Goal: Navigation & Orientation: Find specific page/section

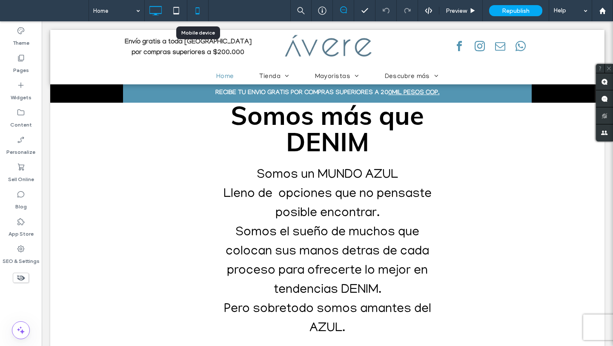
click at [199, 9] on use at bounding box center [198, 10] width 4 height 7
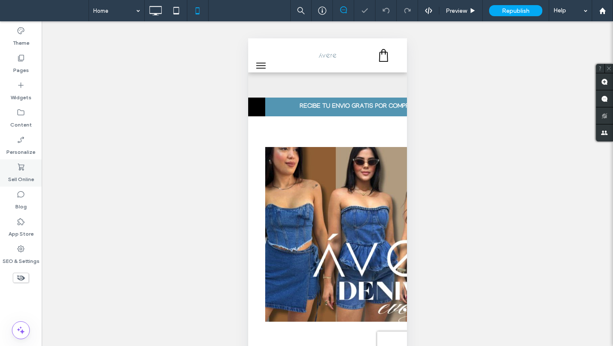
click at [18, 172] on label "Sell Online" at bounding box center [21, 177] width 26 height 12
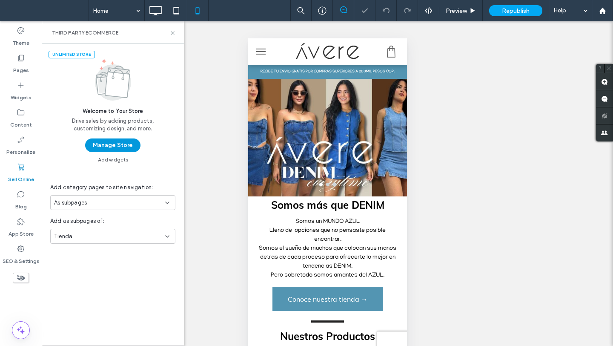
click at [119, 148] on button "Manage Store" at bounding box center [112, 145] width 55 height 14
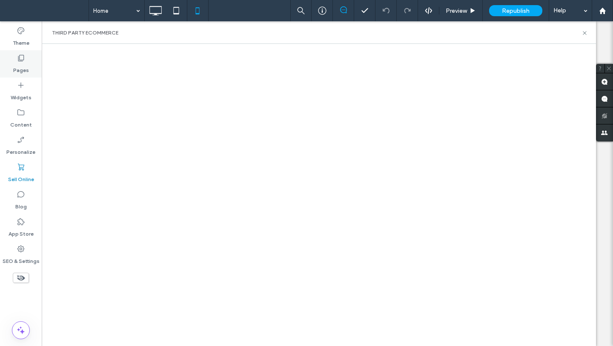
click at [30, 61] on div "Pages" at bounding box center [21, 63] width 42 height 27
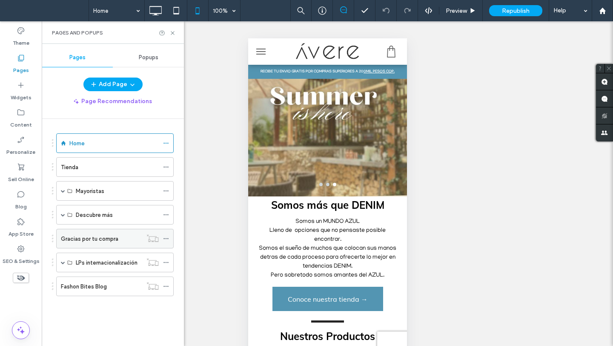
click at [84, 242] on label "Gracias por tu compra" at bounding box center [89, 238] width 57 height 15
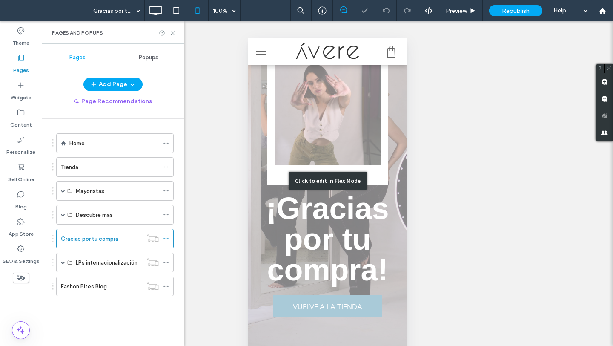
scroll to position [66, 0]
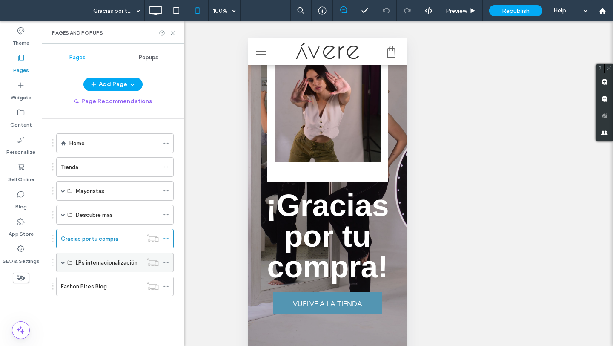
click at [110, 265] on label "LPs internacionalización" at bounding box center [107, 262] width 62 height 15
click at [93, 262] on label "LPs internacionalización" at bounding box center [107, 262] width 62 height 15
click at [95, 288] on label "Fashon Bites Blog" at bounding box center [84, 286] width 46 height 15
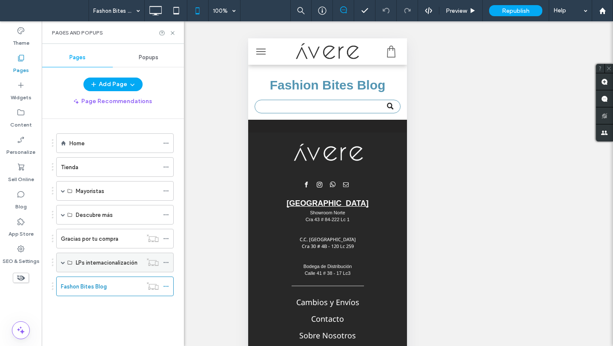
click at [119, 260] on label "LPs internacionalización" at bounding box center [107, 262] width 62 height 15
click at [64, 264] on span at bounding box center [63, 262] width 4 height 4
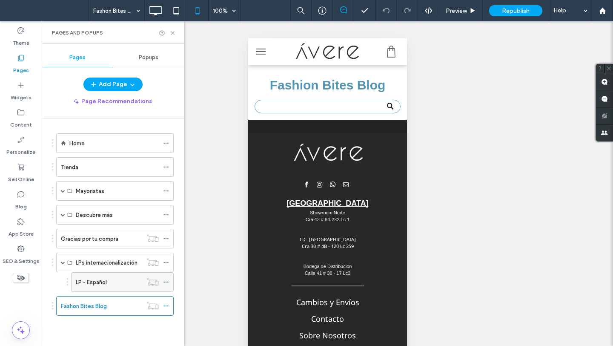
click at [93, 288] on div "LP - Español" at bounding box center [109, 282] width 66 height 19
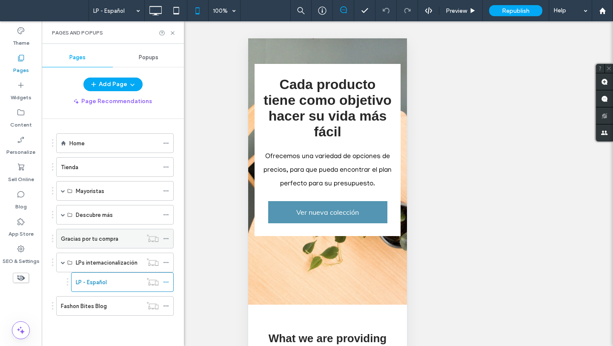
click at [80, 243] on div "Gracias por tu compra" at bounding box center [101, 238] width 81 height 19
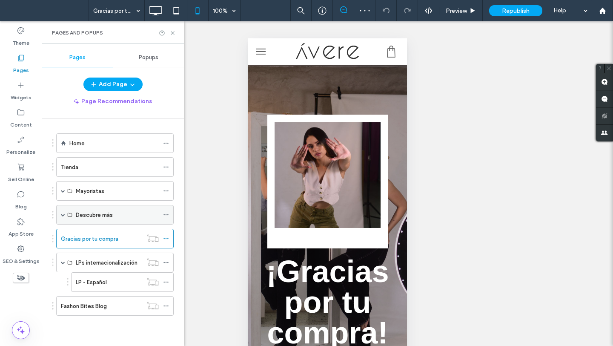
click at [97, 212] on label "Descubre más" at bounding box center [94, 214] width 37 height 15
click at [63, 215] on span at bounding box center [63, 214] width 4 height 4
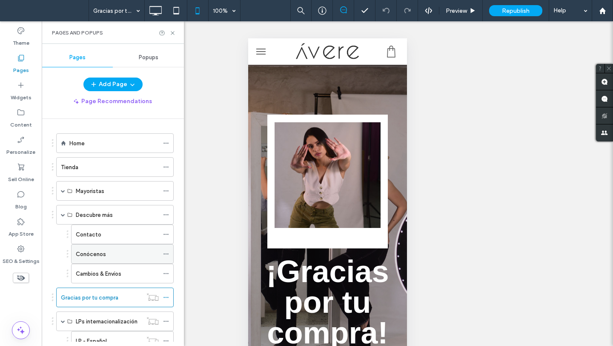
click at [93, 253] on label "Conócenos" at bounding box center [91, 254] width 30 height 15
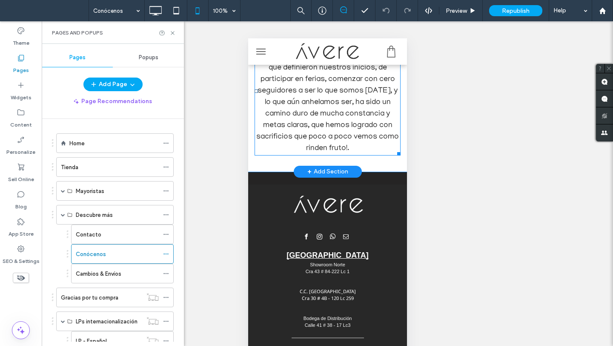
scroll to position [833, 0]
